Goal: Communication & Community: Answer question/provide support

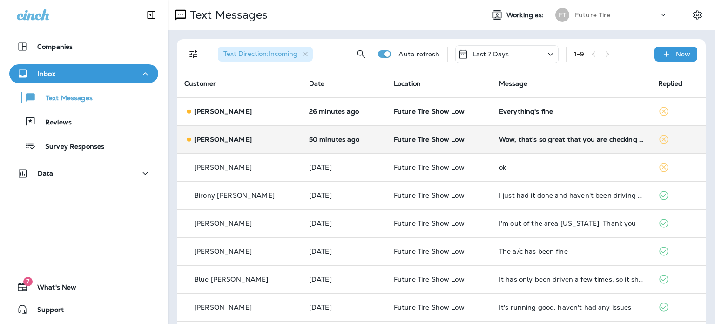
click at [233, 143] on p "[PERSON_NAME]" at bounding box center [223, 139] width 58 height 7
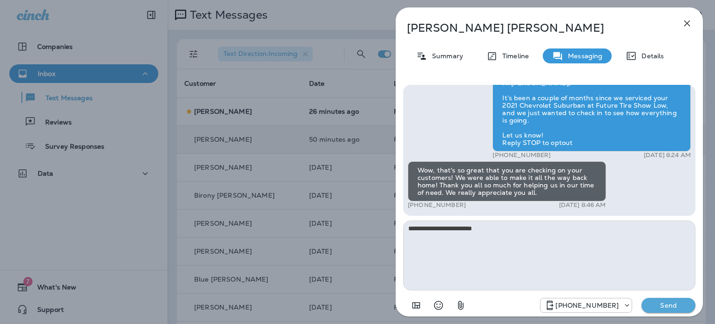
type textarea "**********"
click at [666, 304] on p "Send" at bounding box center [668, 305] width 39 height 8
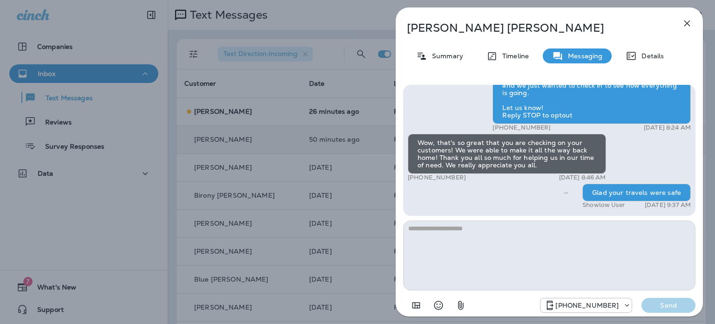
click at [685, 22] on icon "button" at bounding box center [687, 23] width 11 height 11
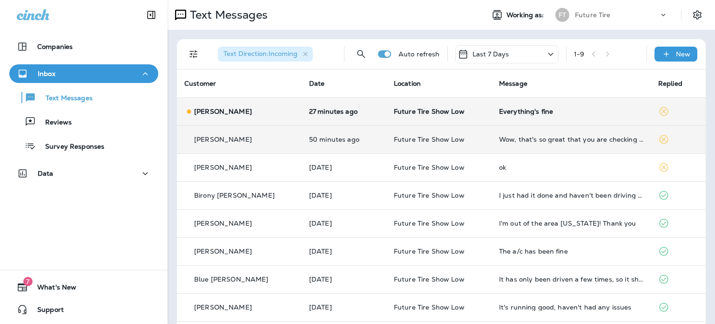
click at [248, 107] on div "[PERSON_NAME]" at bounding box center [239, 112] width 110 height 10
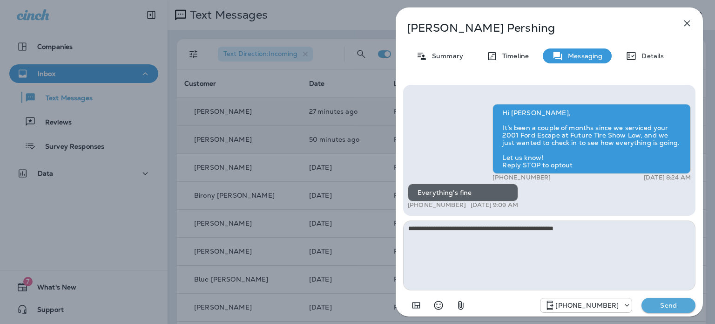
type textarea "**********"
click at [663, 307] on p "Send" at bounding box center [668, 305] width 39 height 8
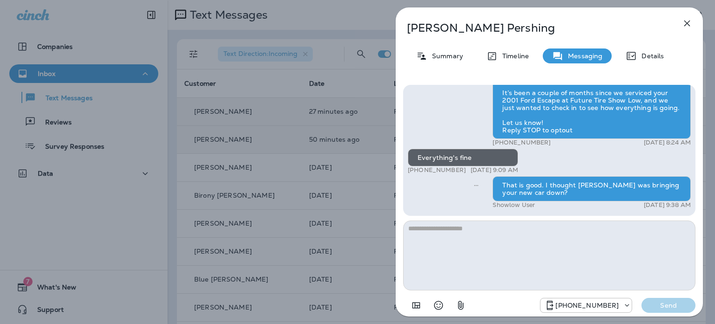
click at [688, 24] on icon "button" at bounding box center [688, 23] width 6 height 6
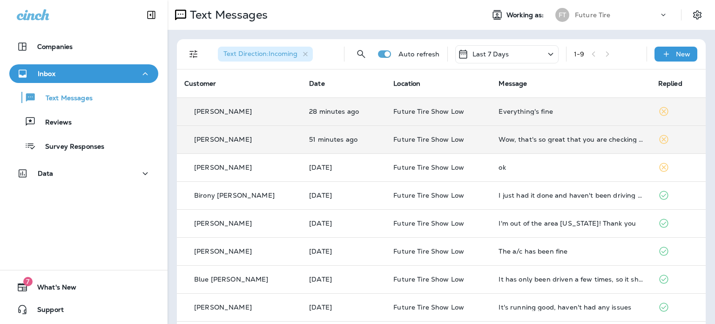
click at [96, 201] on div "Companies Inbox Text Messages Reviews Survey Responses Data 7 What's New Support" at bounding box center [84, 162] width 168 height 324
click at [504, 119] on td "Do you have time this afternoon to do a rotate and balance while I wait? About 1" at bounding box center [570, 111] width 159 height 28
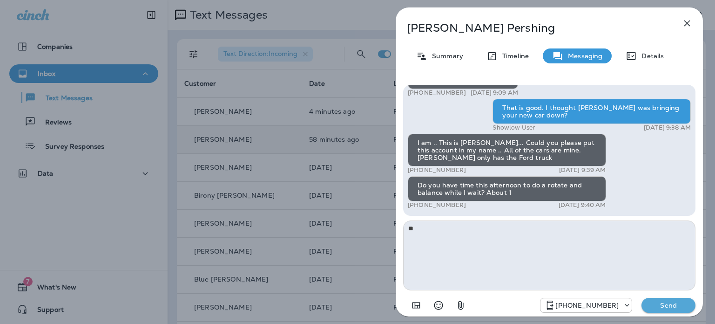
type textarea "*"
type textarea "**********"
click at [669, 306] on p "Send" at bounding box center [668, 305] width 39 height 8
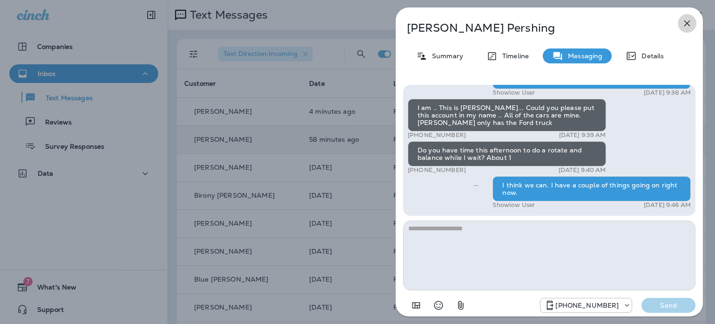
click at [686, 24] on icon "button" at bounding box center [688, 23] width 6 height 6
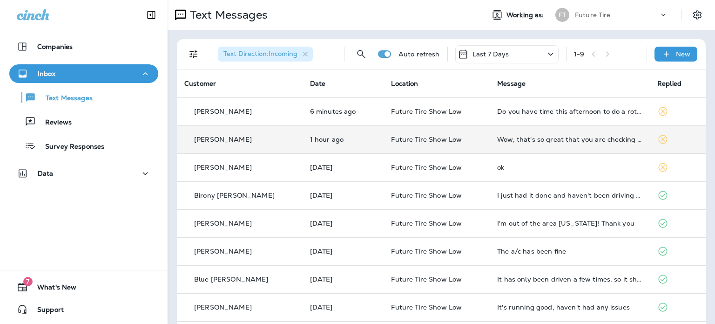
click at [69, 212] on div "Companies Inbox Text Messages Reviews Survey Responses Data 7 What's New Support" at bounding box center [84, 162] width 168 height 324
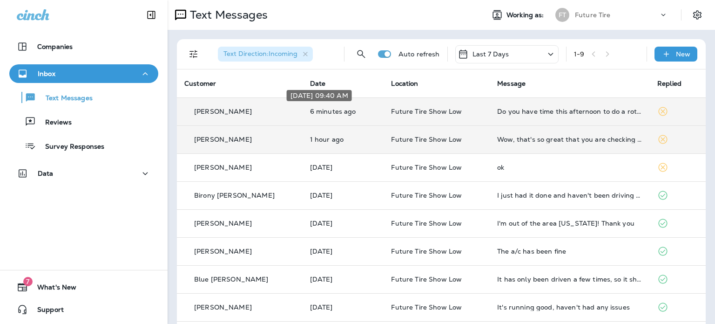
click at [337, 112] on p "6 minutes ago" at bounding box center [343, 111] width 67 height 7
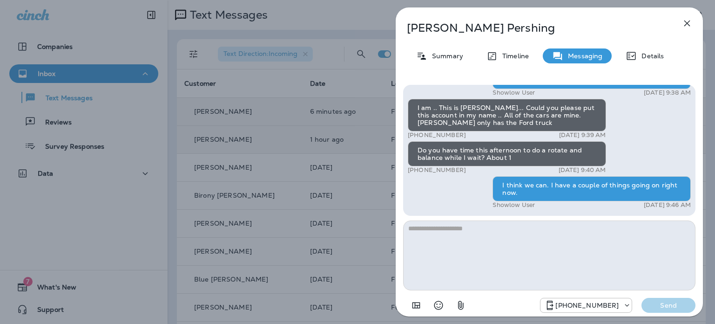
type textarea "*"
type textarea "**********"
click at [667, 306] on p "Send" at bounding box center [668, 305] width 39 height 8
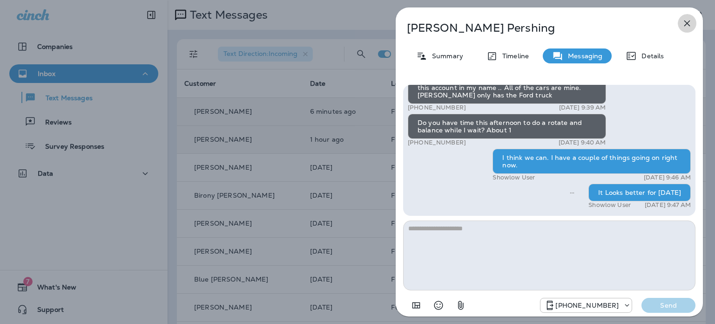
click at [689, 22] on icon "button" at bounding box center [687, 23] width 11 height 11
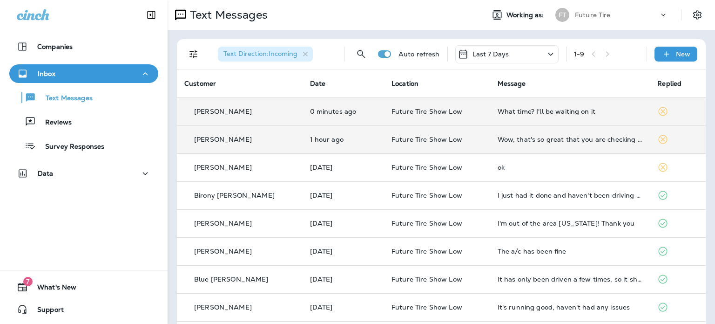
click at [453, 109] on p "Future Tire Show Low" at bounding box center [437, 111] width 91 height 7
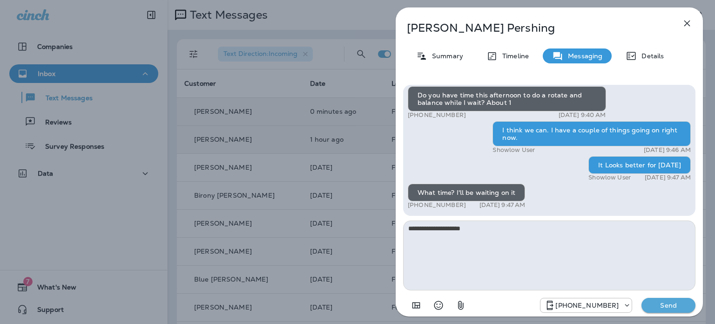
type textarea "**********"
click at [667, 301] on p "Send" at bounding box center [668, 305] width 39 height 8
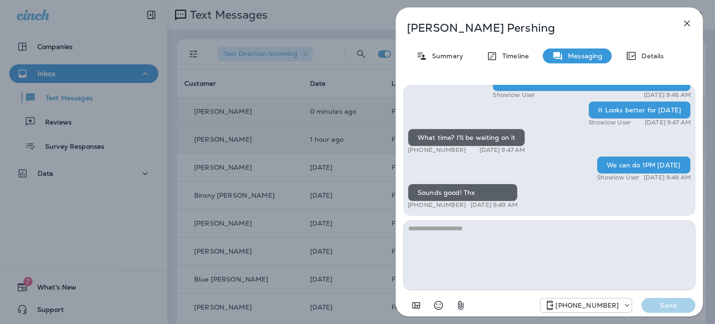
click at [686, 24] on icon "button" at bounding box center [688, 23] width 6 height 6
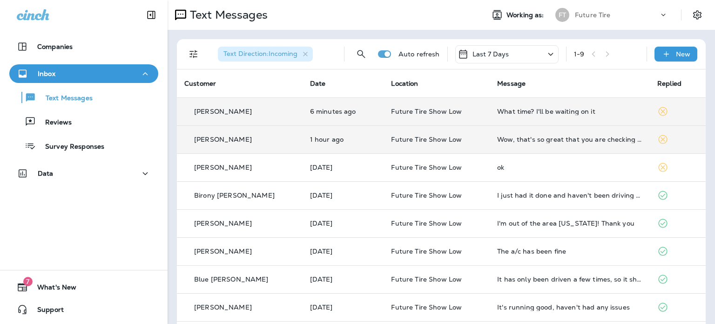
click at [71, 227] on div "Companies Inbox Text Messages Reviews Survey Responses Data 7 What's New Support" at bounding box center [84, 162] width 168 height 324
click at [309, 112] on p "25 minutes ago" at bounding box center [343, 111] width 69 height 7
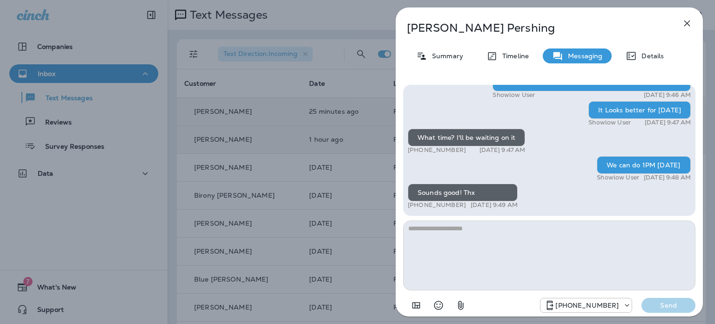
click at [687, 23] on icon "button" at bounding box center [688, 23] width 6 height 6
